Goal: Task Accomplishment & Management: Manage account settings

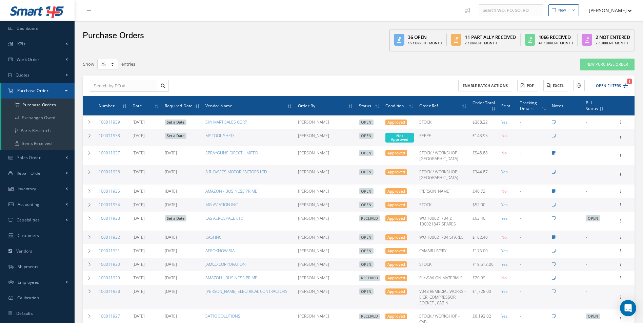
select select "25"
click at [41, 161] on link "Sales Order" at bounding box center [37, 158] width 75 height 16
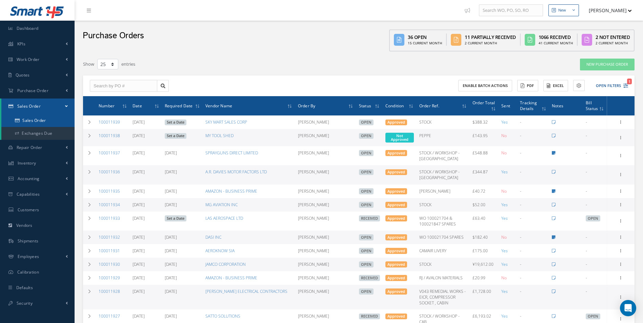
click at [38, 125] on link "Sales Order" at bounding box center [37, 120] width 73 height 13
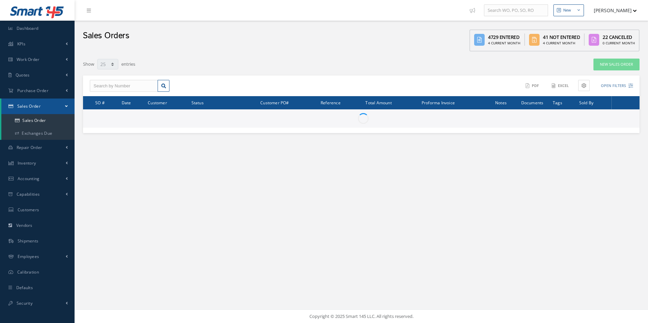
select select "25"
click at [115, 87] on input "text" at bounding box center [124, 86] width 68 height 12
type input "100017083"
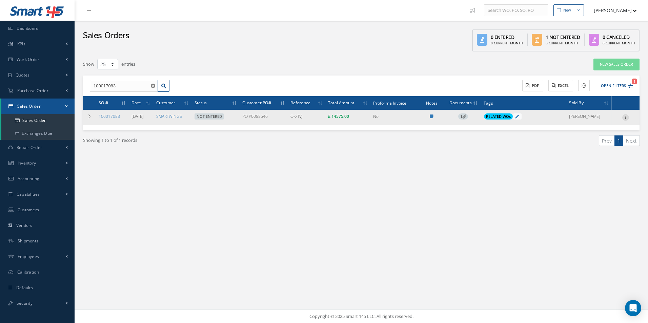
click at [628, 118] on icon at bounding box center [625, 116] width 7 height 5
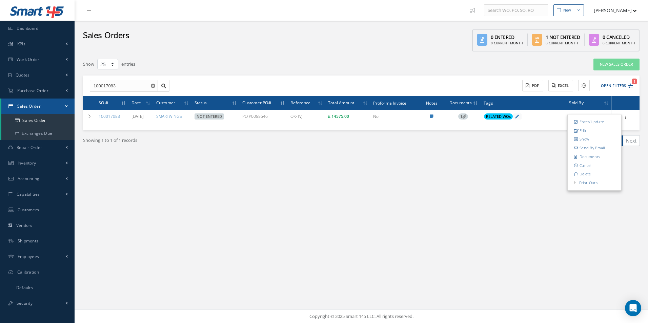
click at [404, 184] on div "New New Work Order New Purchase Order New Customer Quote New Sales Order New Re…" at bounding box center [362, 161] width 574 height 323
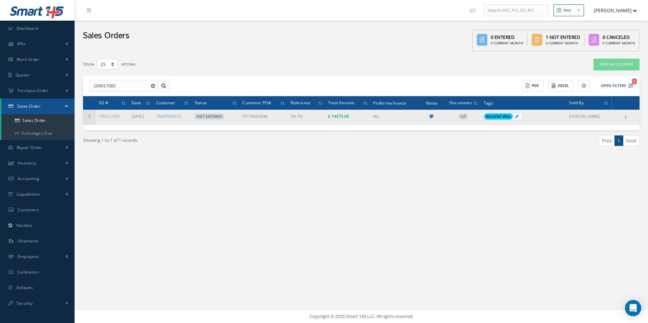
click at [89, 118] on icon at bounding box center [89, 117] width 5 height 4
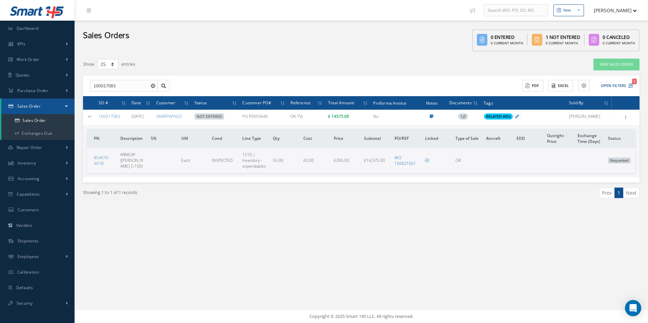
click at [404, 165] on link "WO 100021551" at bounding box center [405, 161] width 21 height 12
drag, startPoint x: 395, startPoint y: 166, endPoint x: 414, endPoint y: 177, distance: 21.5
click at [414, 177] on td "PN Description SN UM Cond Line Type Qty Cost Price Subtotal PO/REF Linked Type …" at bounding box center [361, 151] width 557 height 52
click at [54, 166] on link "Inventory" at bounding box center [37, 164] width 75 height 16
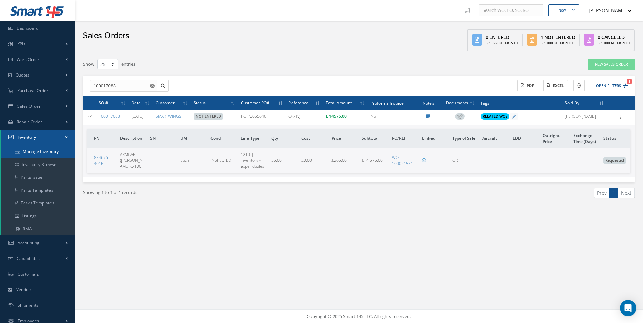
click at [51, 155] on link "Manage Inventory" at bounding box center [37, 151] width 73 height 13
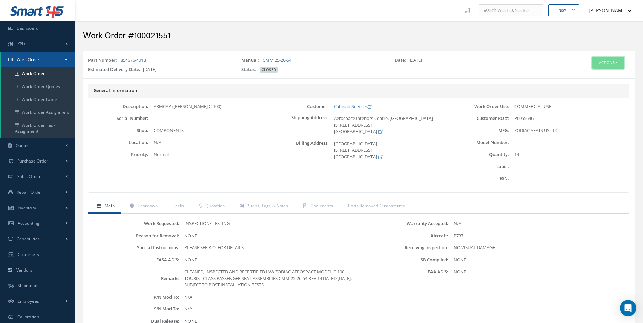
click at [615, 64] on button "Actions" at bounding box center [609, 63] width 32 height 12
click at [621, 63] on button "Actions" at bounding box center [609, 63] width 32 height 12
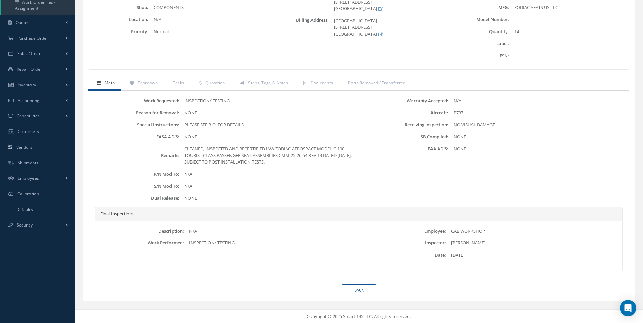
scroll to position [123, 0]
click at [217, 84] on span "Quotation" at bounding box center [215, 83] width 20 height 6
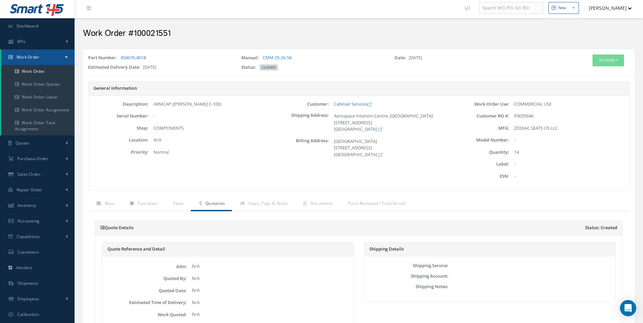
scroll to position [0, 0]
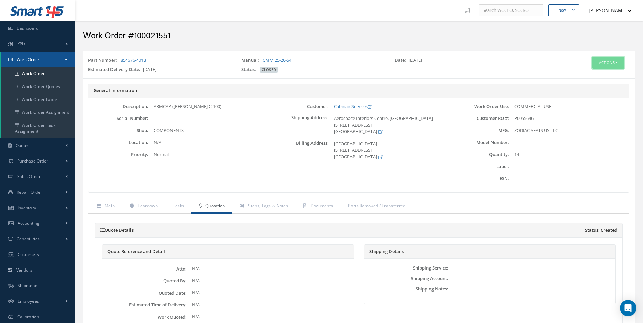
click at [618, 62] on button "Actions" at bounding box center [609, 63] width 32 height 12
click at [37, 71] on link "Work Order" at bounding box center [37, 73] width 73 height 13
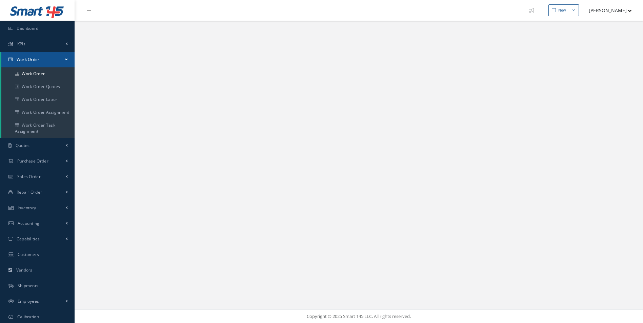
select select "25"
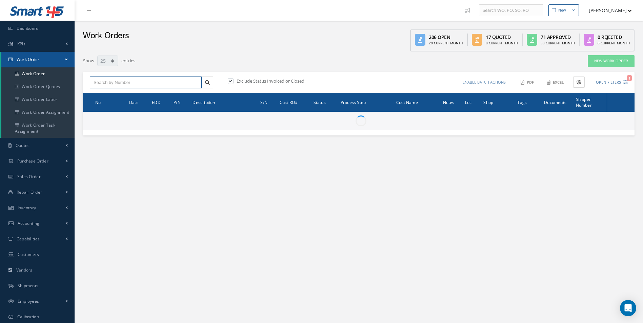
click at [135, 84] on input "text" at bounding box center [146, 83] width 112 height 12
paste input "100017083"
type input "100017083"
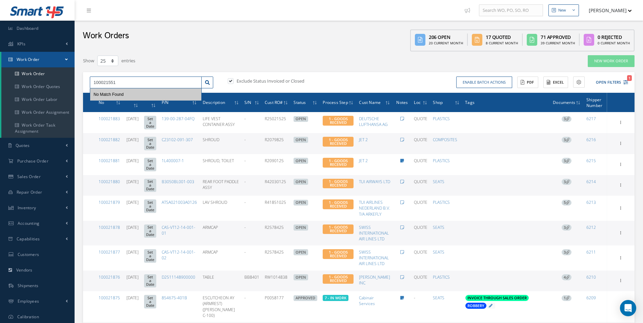
type input "100021551"
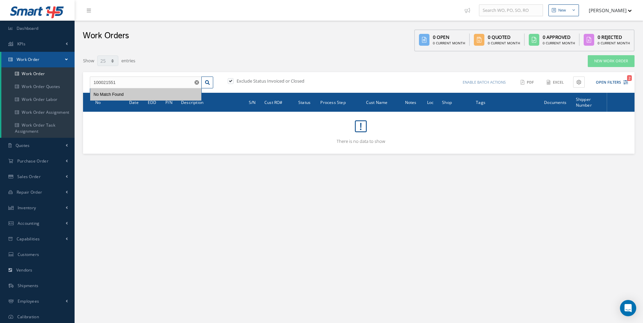
click at [233, 82] on label at bounding box center [234, 81] width 2 height 6
click at [231, 82] on input "checkbox" at bounding box center [230, 81] width 4 height 4
checkbox input "false"
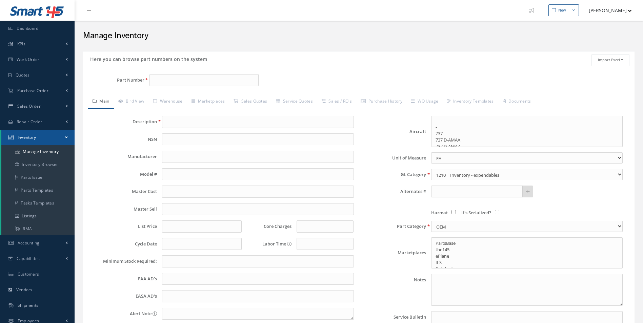
select select
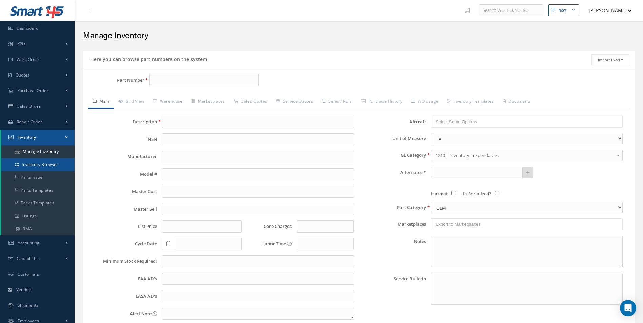
click at [45, 164] on link "Inventory Browser" at bounding box center [37, 164] width 73 height 13
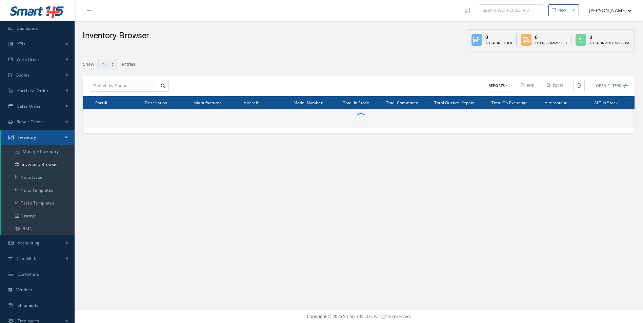
select select "25"
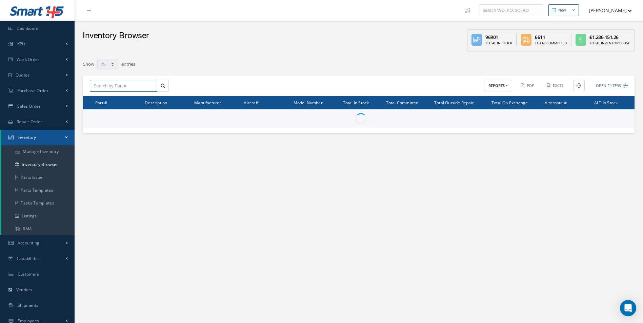
click at [135, 88] on input "text" at bounding box center [123, 86] width 67 height 12
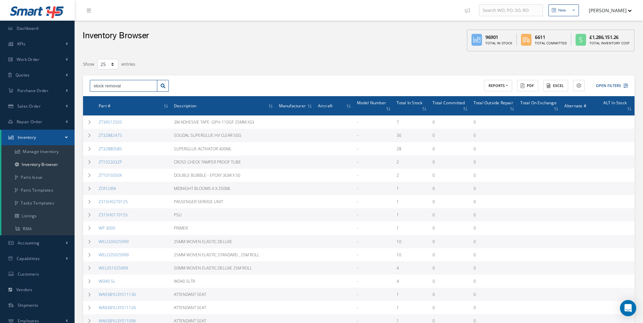
type input "stock removal"
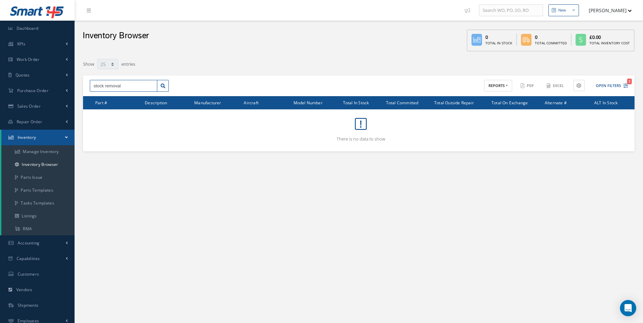
drag, startPoint x: 142, startPoint y: 86, endPoint x: 100, endPoint y: 85, distance: 41.4
click at [101, 85] on input "stock removal" at bounding box center [123, 86] width 67 height 12
drag, startPoint x: 120, startPoint y: 85, endPoint x: 27, endPoint y: 80, distance: 92.7
click at [30, 81] on div "Smart 145 Dashboard KPIs Work Order Accounting Work Order Work Order Work Order…" at bounding box center [321, 188] width 643 height 376
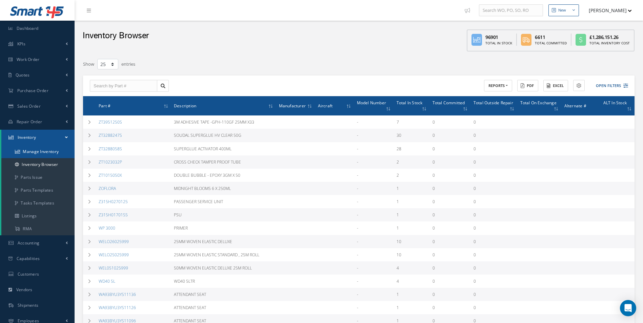
click at [44, 148] on link "Manage Inventory" at bounding box center [37, 151] width 73 height 13
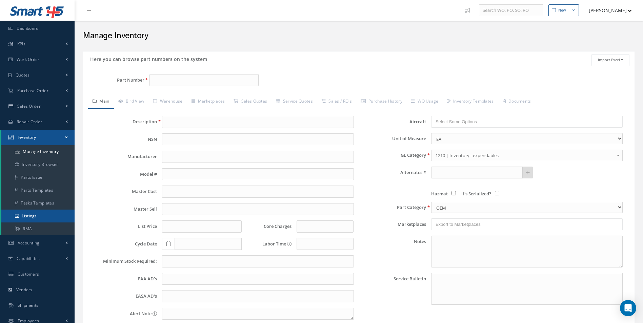
click at [46, 212] on link "Listings" at bounding box center [37, 216] width 73 height 13
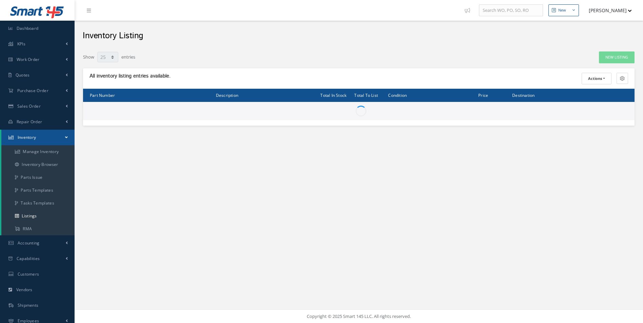
select select "25"
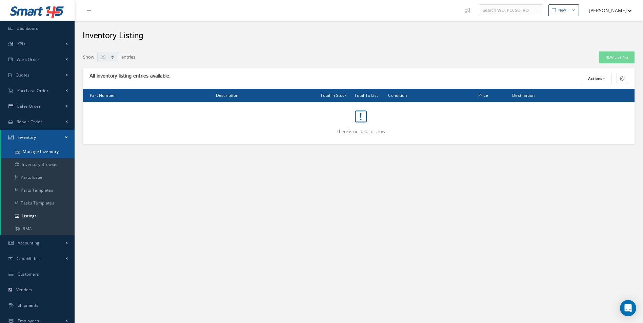
click at [44, 151] on link "Manage Inventory" at bounding box center [37, 151] width 73 height 13
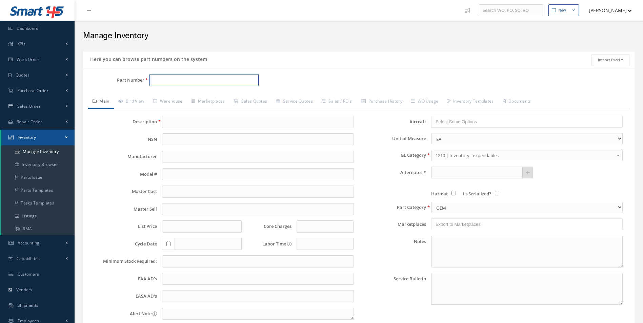
click at [177, 80] on input "Part Number" at bounding box center [203, 80] width 109 height 12
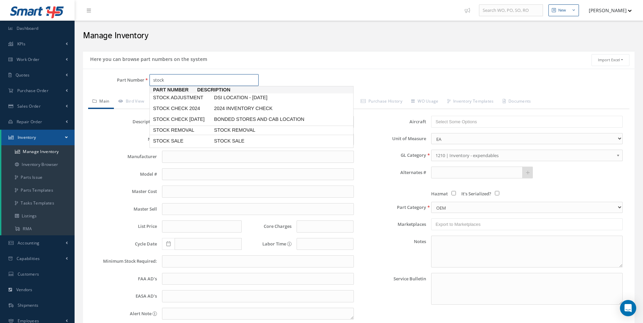
click at [185, 134] on span "STOCK REMOVAL" at bounding box center [182, 130] width 61 height 7
type input "STOCK REMOVAL"
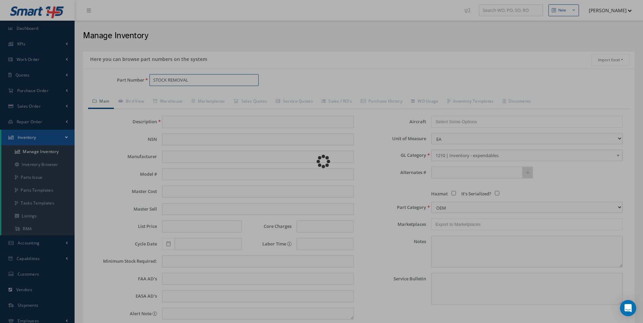
type input "STOCK REMOVAL"
type input "0.00"
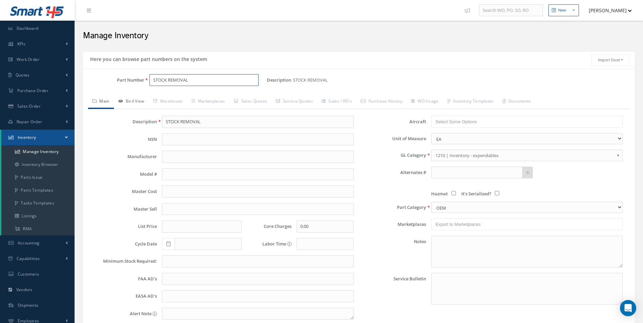
type input "STOCK REMOVAL"
click at [137, 104] on link "Bird View" at bounding box center [131, 102] width 35 height 14
